Goal: Task Accomplishment & Management: Manage account settings

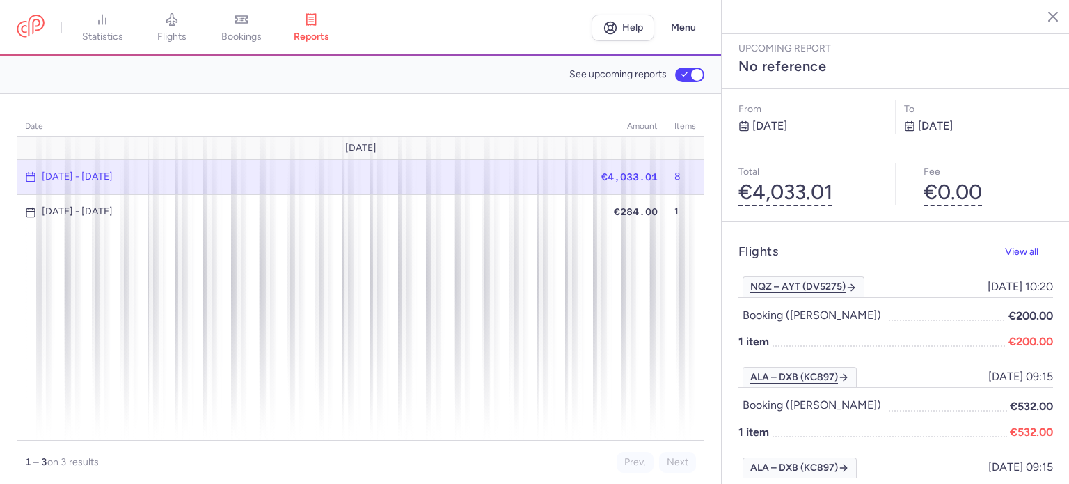
scroll to position [348, 0]
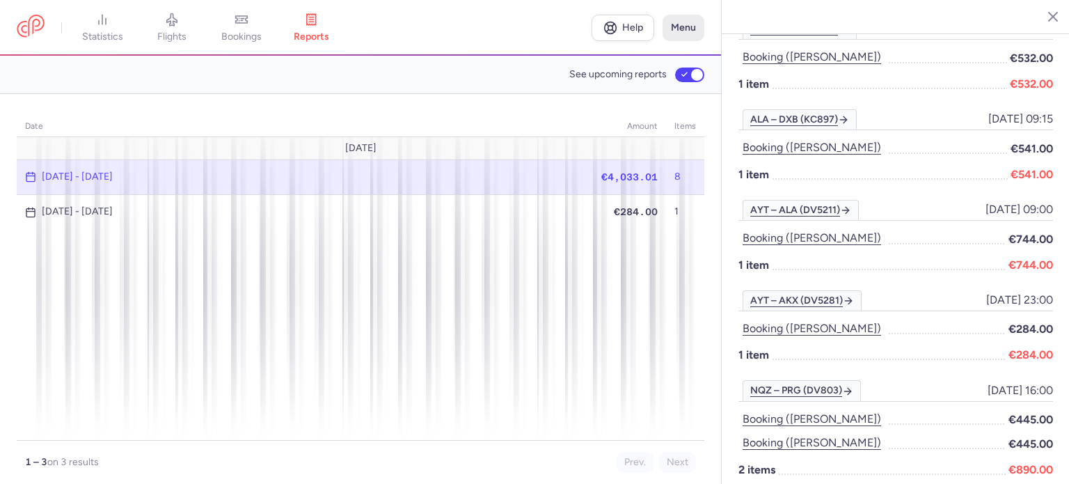
click at [681, 29] on button "Menu" at bounding box center [684, 28] width 42 height 26
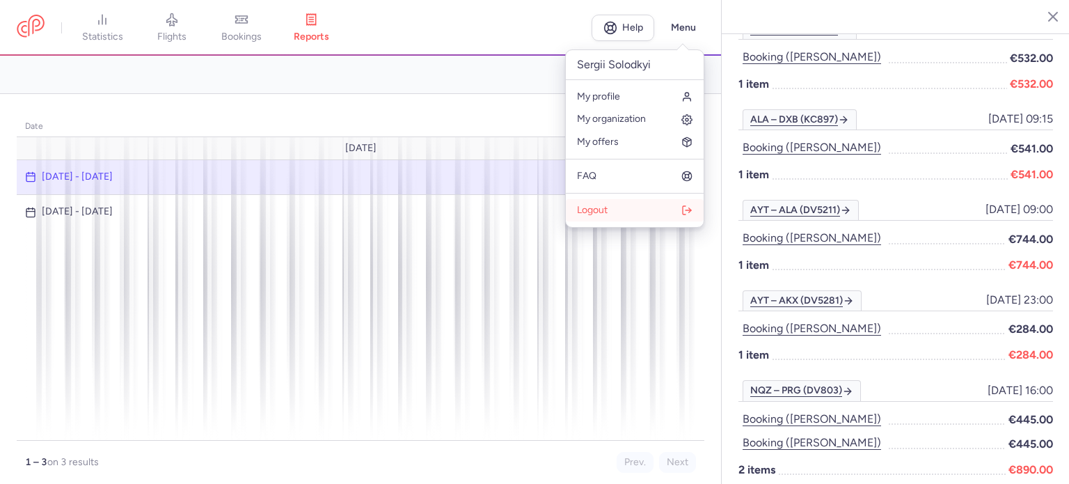
drag, startPoint x: 635, startPoint y: 216, endPoint x: 635, endPoint y: 205, distance: 10.5
click at [635, 214] on button "Logout" at bounding box center [635, 210] width 138 height 22
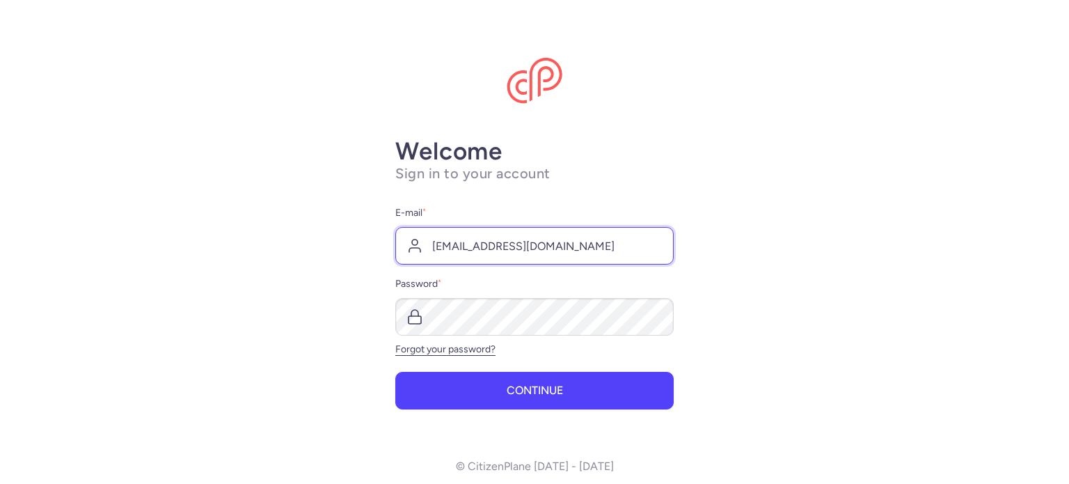
click at [501, 250] on input "[EMAIL_ADDRESS][DOMAIN_NAME]" at bounding box center [534, 246] width 278 height 38
type input "[EMAIL_ADDRESS][DOMAIN_NAME]"
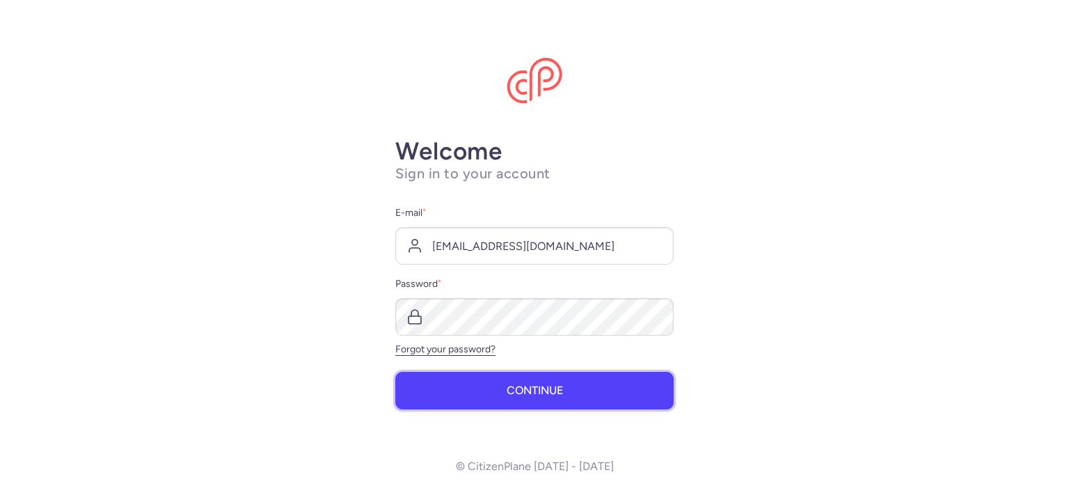
drag, startPoint x: 490, startPoint y: 390, endPoint x: 471, endPoint y: 366, distance: 30.2
click at [486, 384] on button "Continue" at bounding box center [534, 391] width 278 height 38
